Goal: Task Accomplishment & Management: Manage account settings

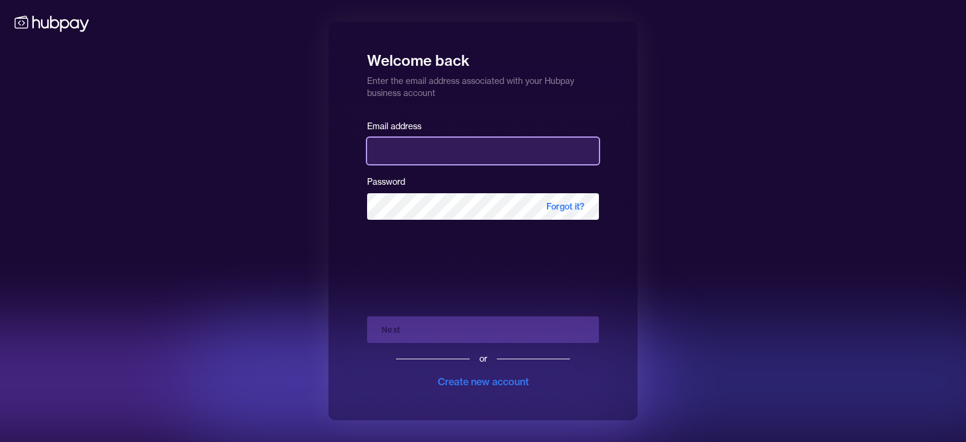
click at [508, 157] on input "email" at bounding box center [483, 151] width 232 height 27
click at [0, 441] on div at bounding box center [0, 442] width 0 height 0
type input "**********"
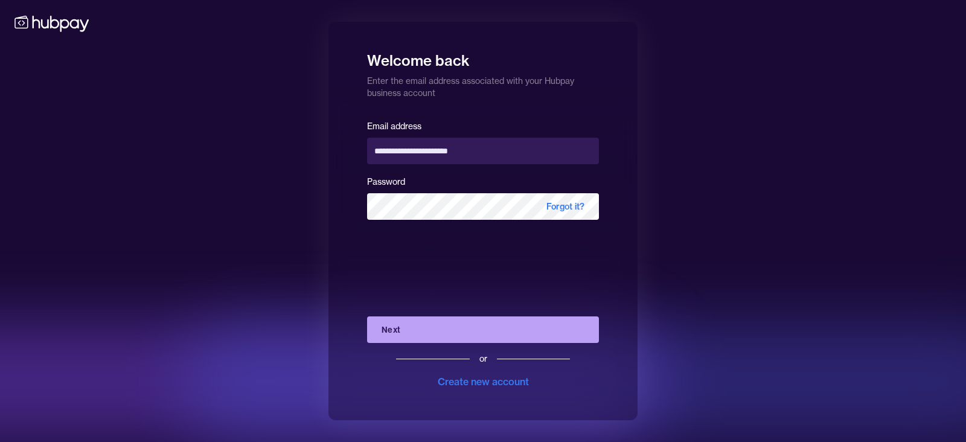
click at [450, 325] on button "Next" at bounding box center [483, 329] width 232 height 27
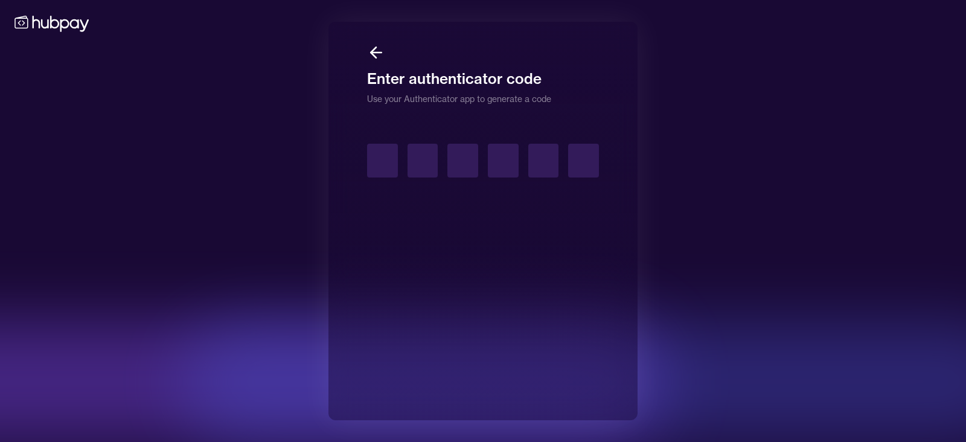
type input "*"
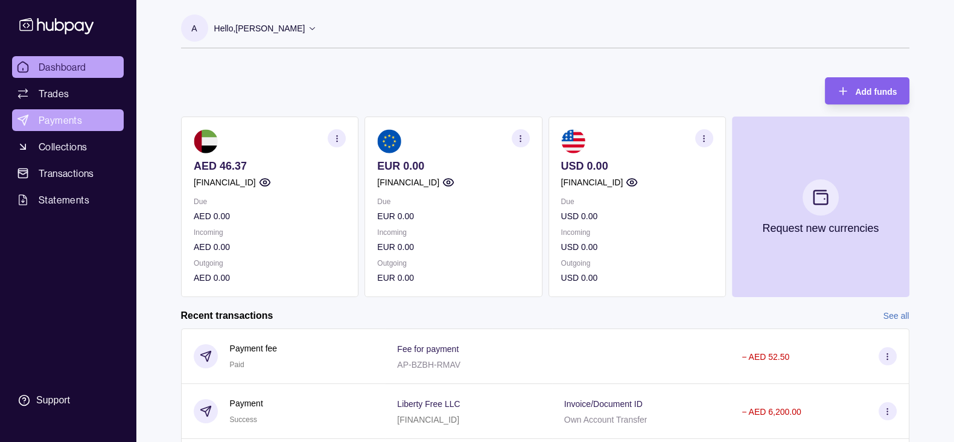
click at [93, 119] on link "Payments" at bounding box center [68, 120] width 112 height 22
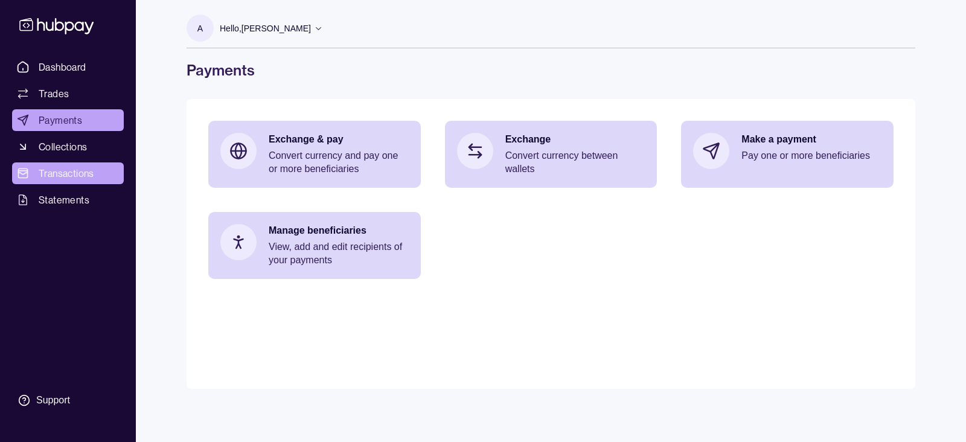
click at [106, 168] on link "Transactions" at bounding box center [68, 173] width 112 height 22
